Goal: Check status: Check status

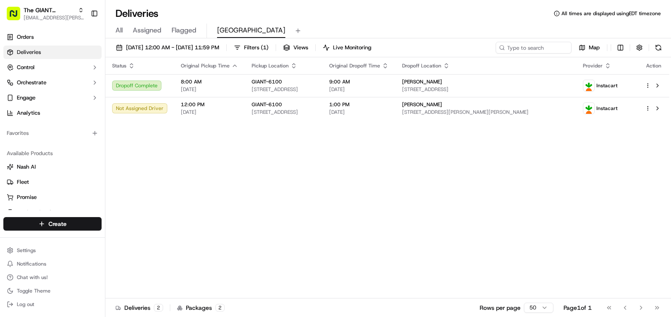
click at [655, 40] on div "[DATE] 12:00 AM - [DATE] 11:59 PM Filters ( 1 ) Views Live Monitoring Map Statu…" at bounding box center [388, 178] width 566 height 280
click at [655, 42] on button at bounding box center [659, 48] width 12 height 12
click at [54, 33] on link "Orders" at bounding box center [52, 36] width 98 height 13
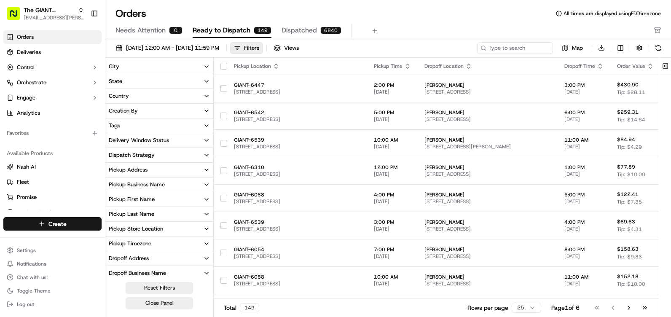
click at [195, 66] on button "City" at bounding box center [159, 66] width 108 height 14
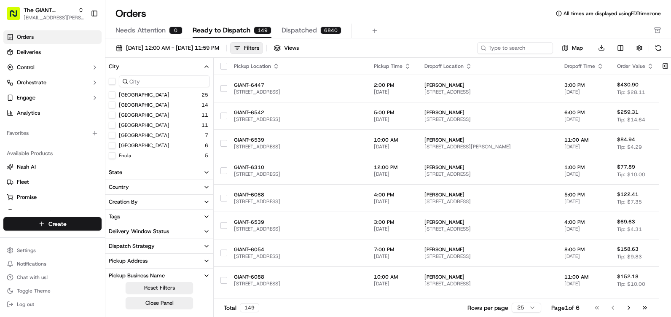
click at [153, 89] on div at bounding box center [159, 81] width 108 height 15
click at [154, 85] on input at bounding box center [164, 81] width 91 height 12
type input "new"
click at [121, 121] on div "New Cumberland 5 [GEOGRAPHIC_DATA] 2 [GEOGRAPHIC_DATA] 2 Newport 1 [GEOGRAPHIC_…" at bounding box center [159, 146] width 108 height 110
click at [122, 122] on body "The GIANT Company [EMAIL_ADDRESS][PERSON_NAME][DOMAIN_NAME] Toggle Sidebar Orde…" at bounding box center [335, 158] width 671 height 317
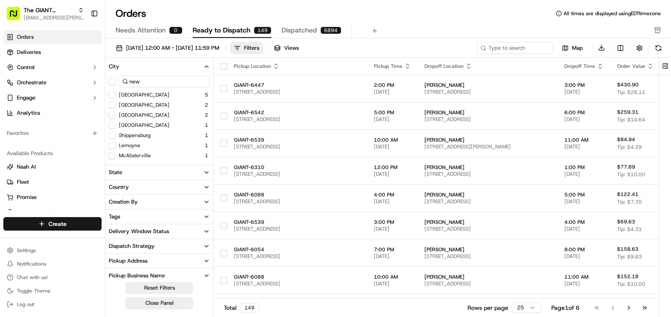
click at [130, 121] on div "Newport 1" at bounding box center [159, 125] width 108 height 8
click at [128, 123] on label "[GEOGRAPHIC_DATA]" at bounding box center [144, 125] width 51 height 7
click at [116, 123] on button "[GEOGRAPHIC_DATA]" at bounding box center [112, 125] width 7 height 7
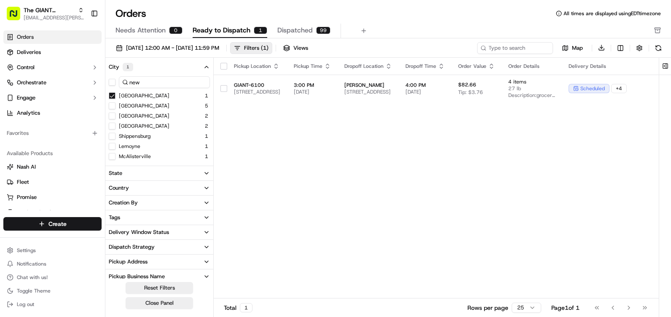
click at [320, 161] on div "Pickup Location Pickup Time Dropoff Location Dropoff Time Order Value Order Det…" at bounding box center [491, 178] width 555 height 241
click at [252, 27] on button "Ready to Dispatch 1" at bounding box center [230, 31] width 75 height 14
click at [269, 51] on div "Filters ( 1 )" at bounding box center [256, 48] width 24 height 8
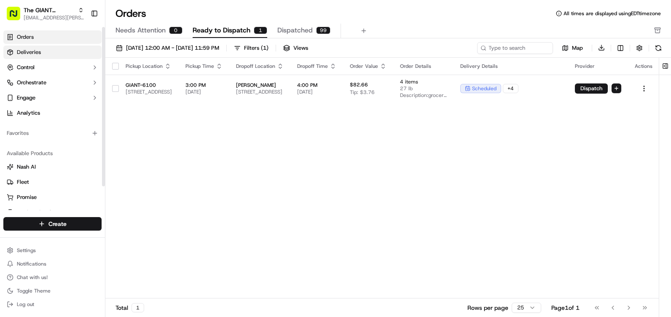
click at [58, 56] on link "Deliveries" at bounding box center [52, 52] width 98 height 13
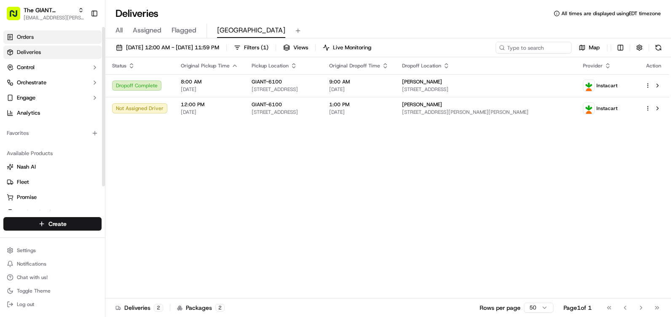
click at [54, 36] on link "Orders" at bounding box center [52, 36] width 98 height 13
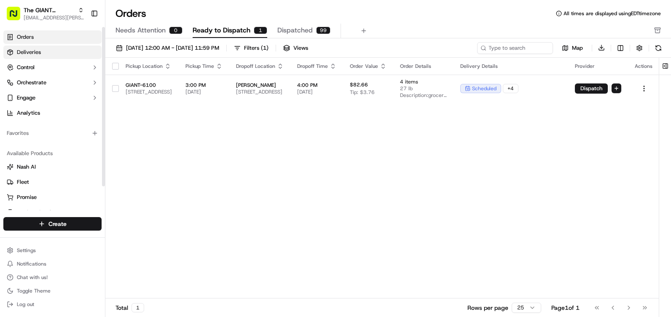
click at [66, 56] on link "Deliveries" at bounding box center [52, 52] width 98 height 13
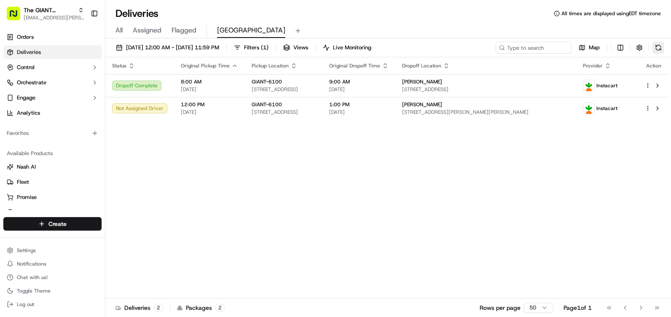
click at [653, 51] on button at bounding box center [659, 48] width 12 height 12
click at [667, 49] on div "[DATE] 12:00 AM - [DATE] 11:59 PM Filters ( 1 ) Views Live Monitoring Map" at bounding box center [388, 50] width 566 height 16
click at [666, 48] on div "[DATE] 12:00 AM - [DATE] 11:59 PM Filters ( 1 ) Views Live Monitoring Map" at bounding box center [388, 50] width 566 height 16
click at [654, 50] on button at bounding box center [659, 48] width 12 height 12
